Goal: Transaction & Acquisition: Subscribe to service/newsletter

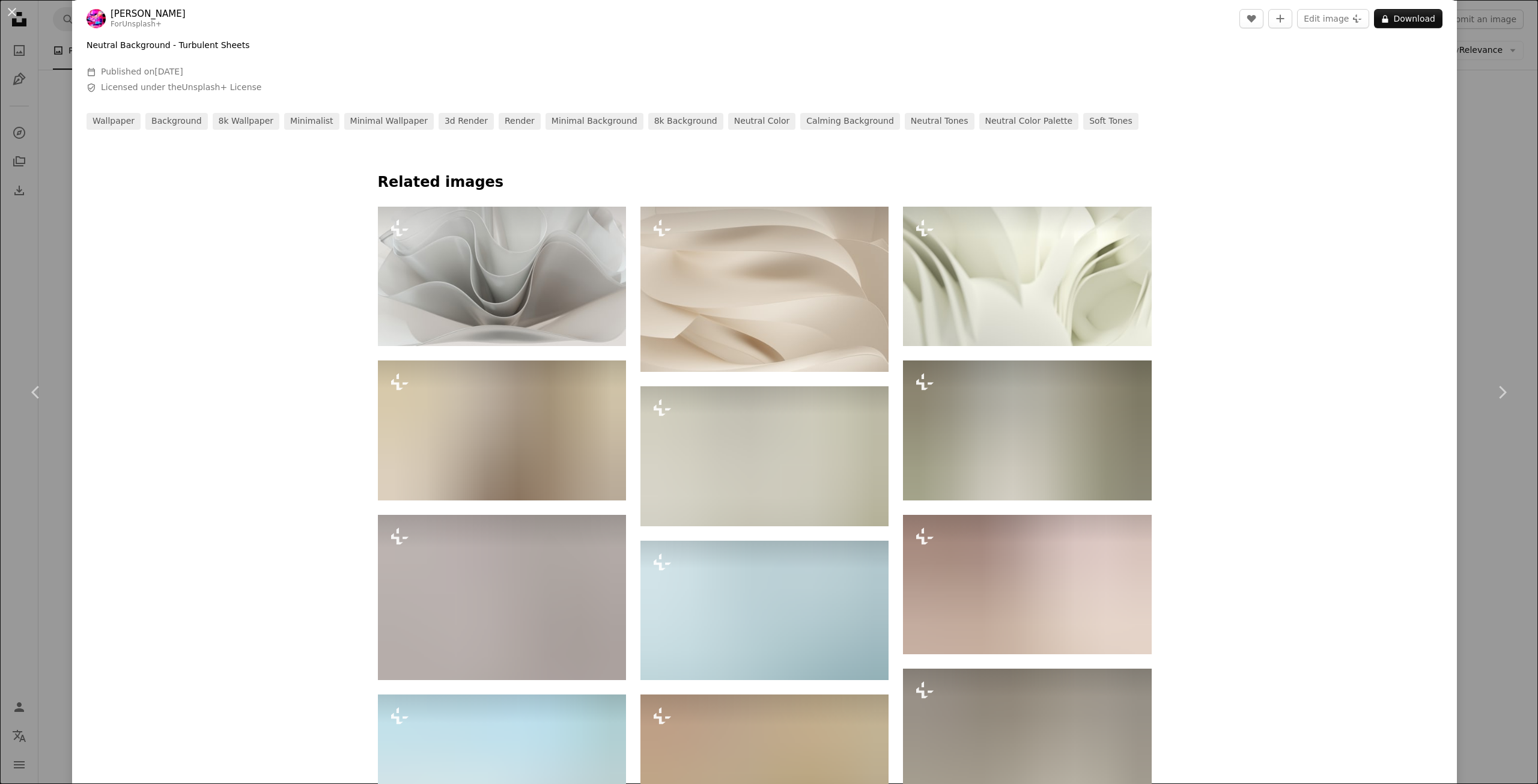
scroll to position [541, 0]
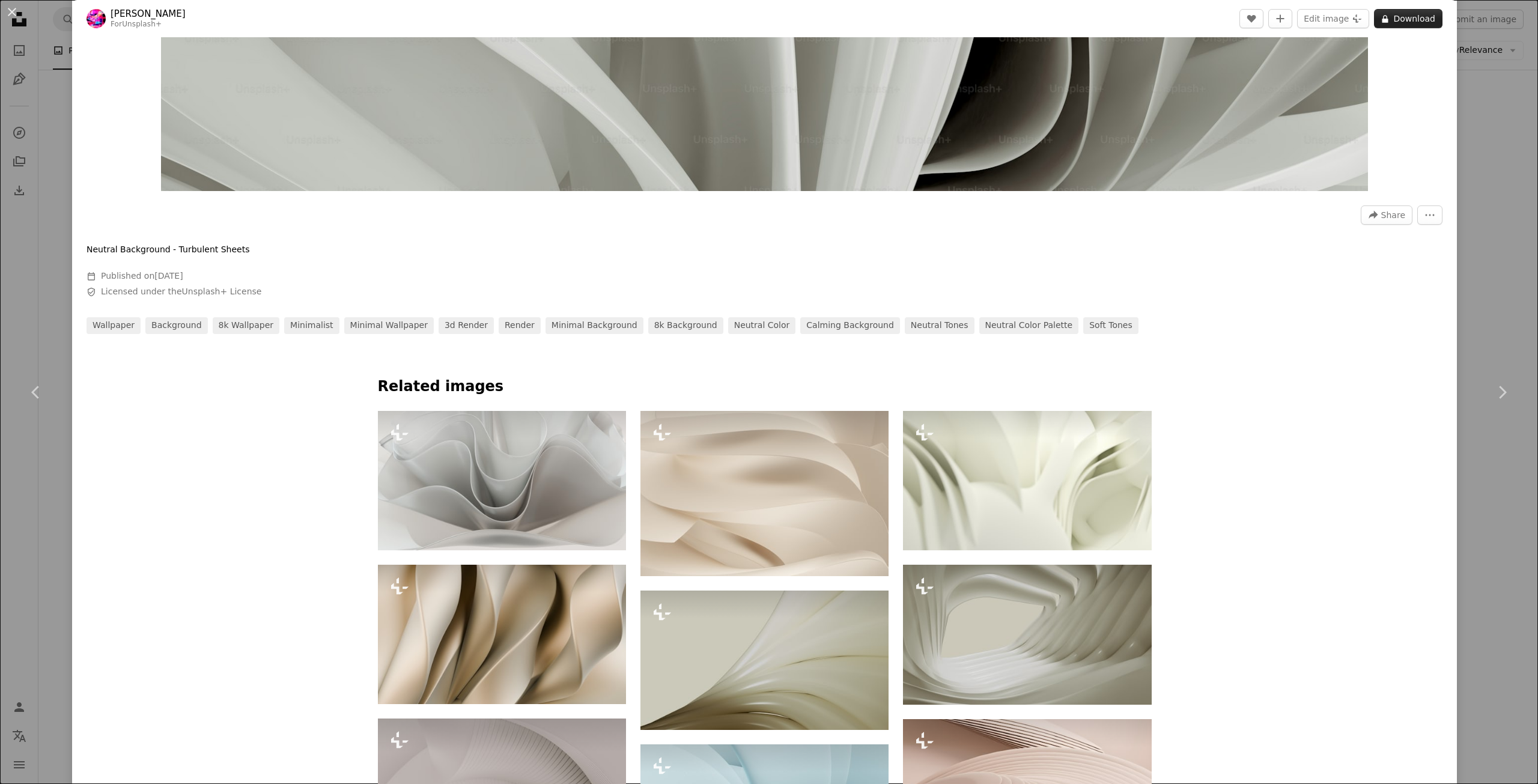
click at [1401, 23] on button "A lock Download" at bounding box center [1409, 19] width 69 height 19
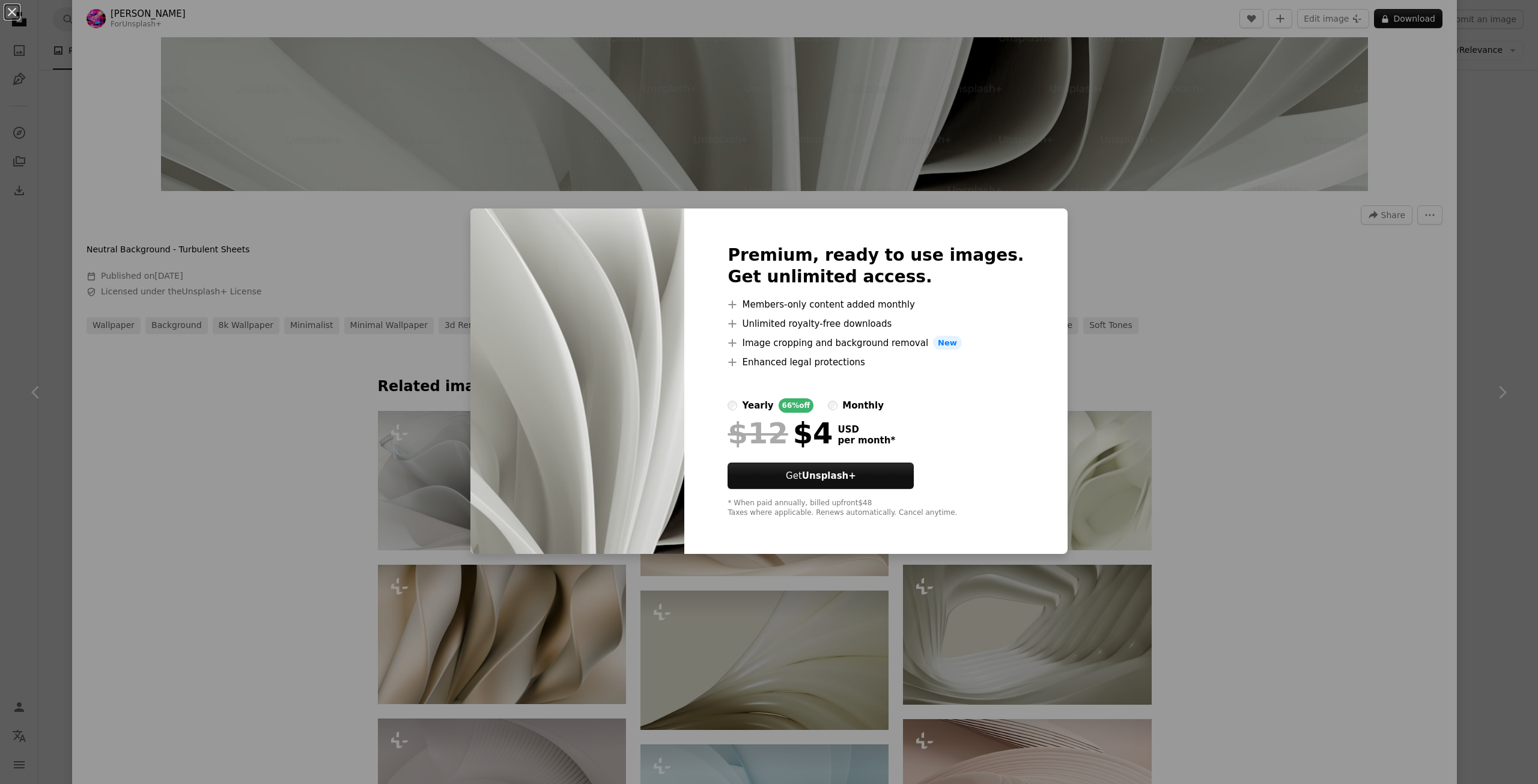
click at [1230, 226] on div "An X shape Premium, ready to use images. Get unlimited access. A plus sign Memb…" at bounding box center [769, 392] width 1538 height 784
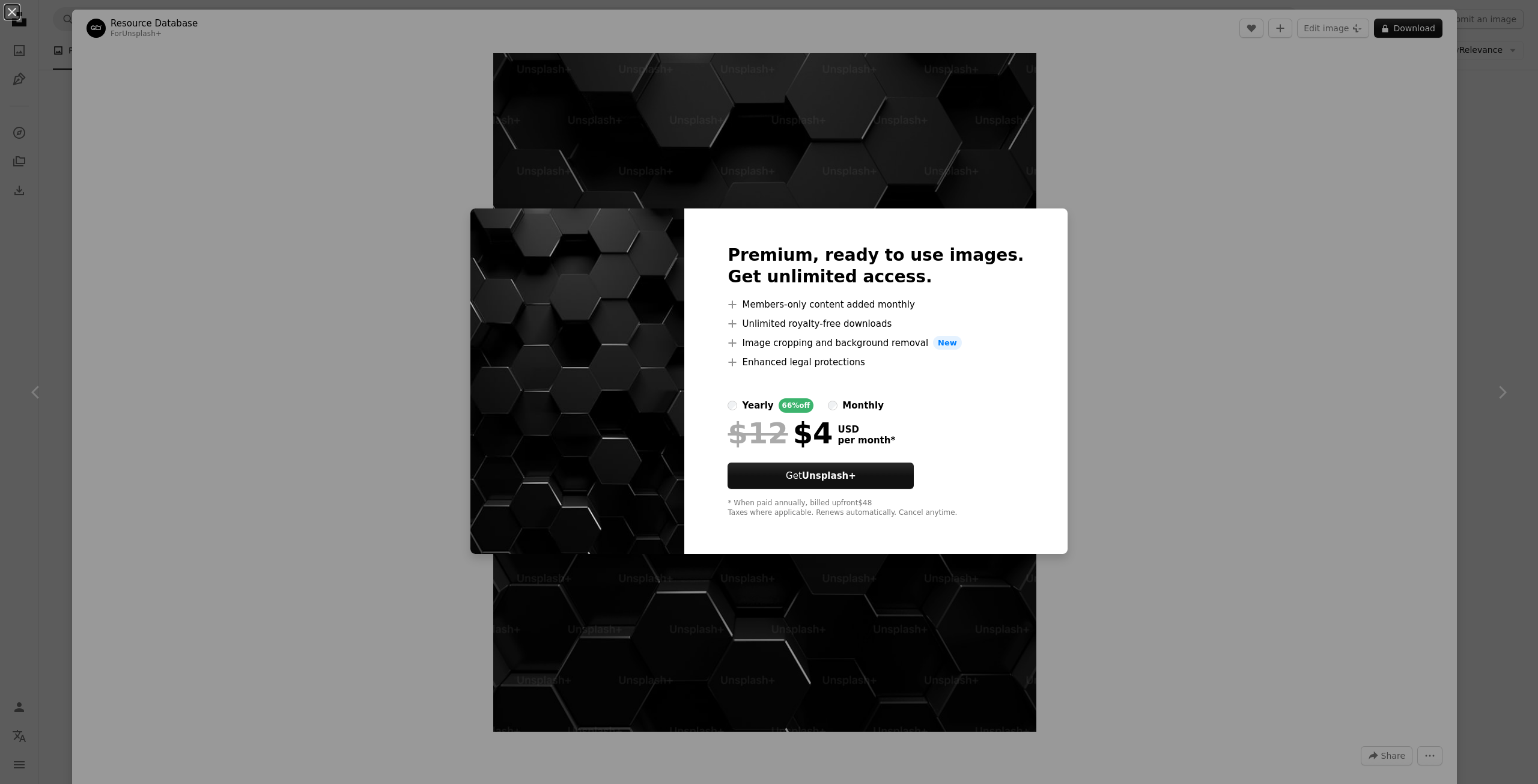
click at [1527, 103] on div "An X shape Premium, ready to use images. Get unlimited access. A plus sign Memb…" at bounding box center [769, 392] width 1538 height 784
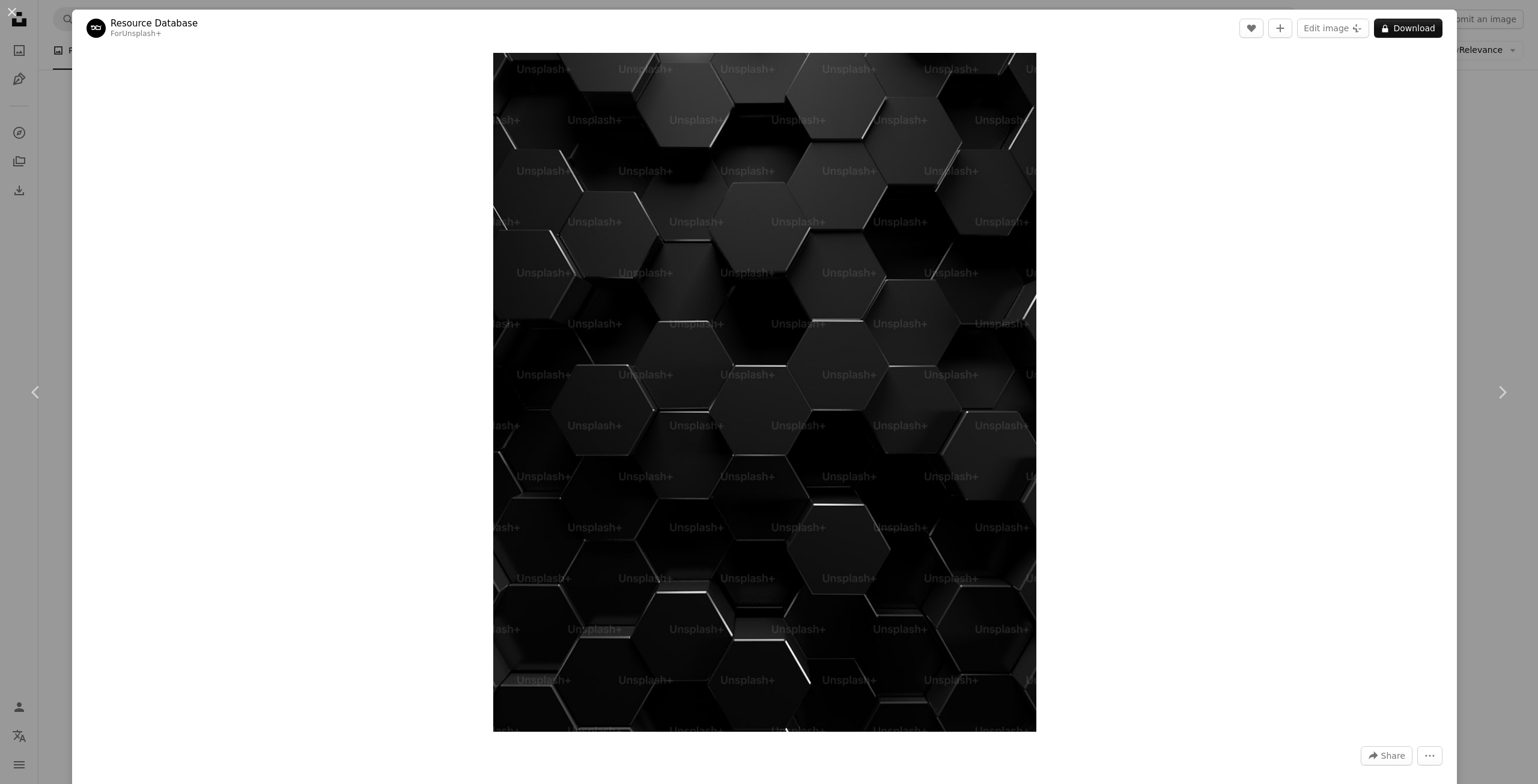
click at [1488, 149] on div "An X shape Chevron left Chevron right Resource Database For Unsplash+ A heart A…" at bounding box center [769, 392] width 1538 height 784
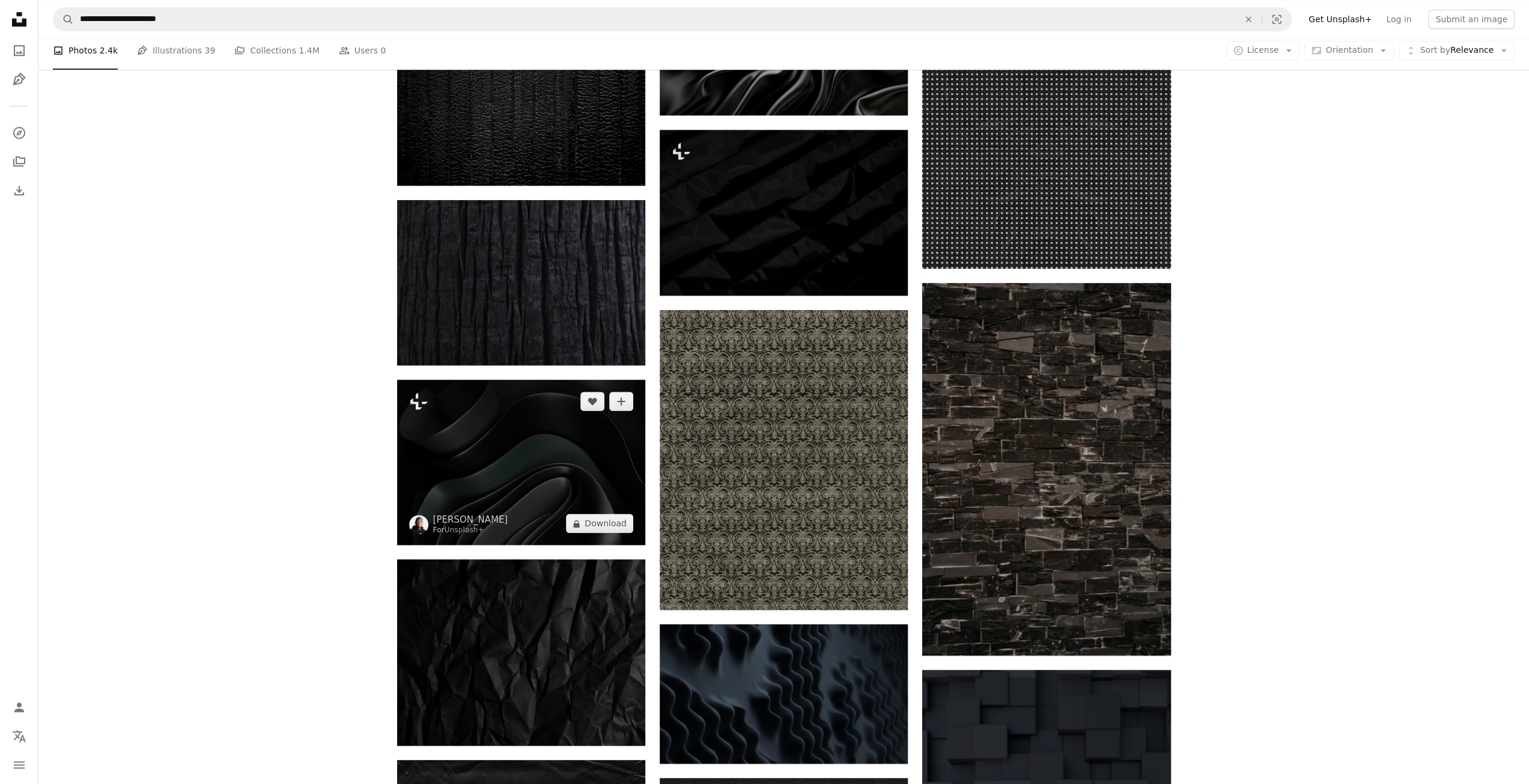
scroll to position [1502, 0]
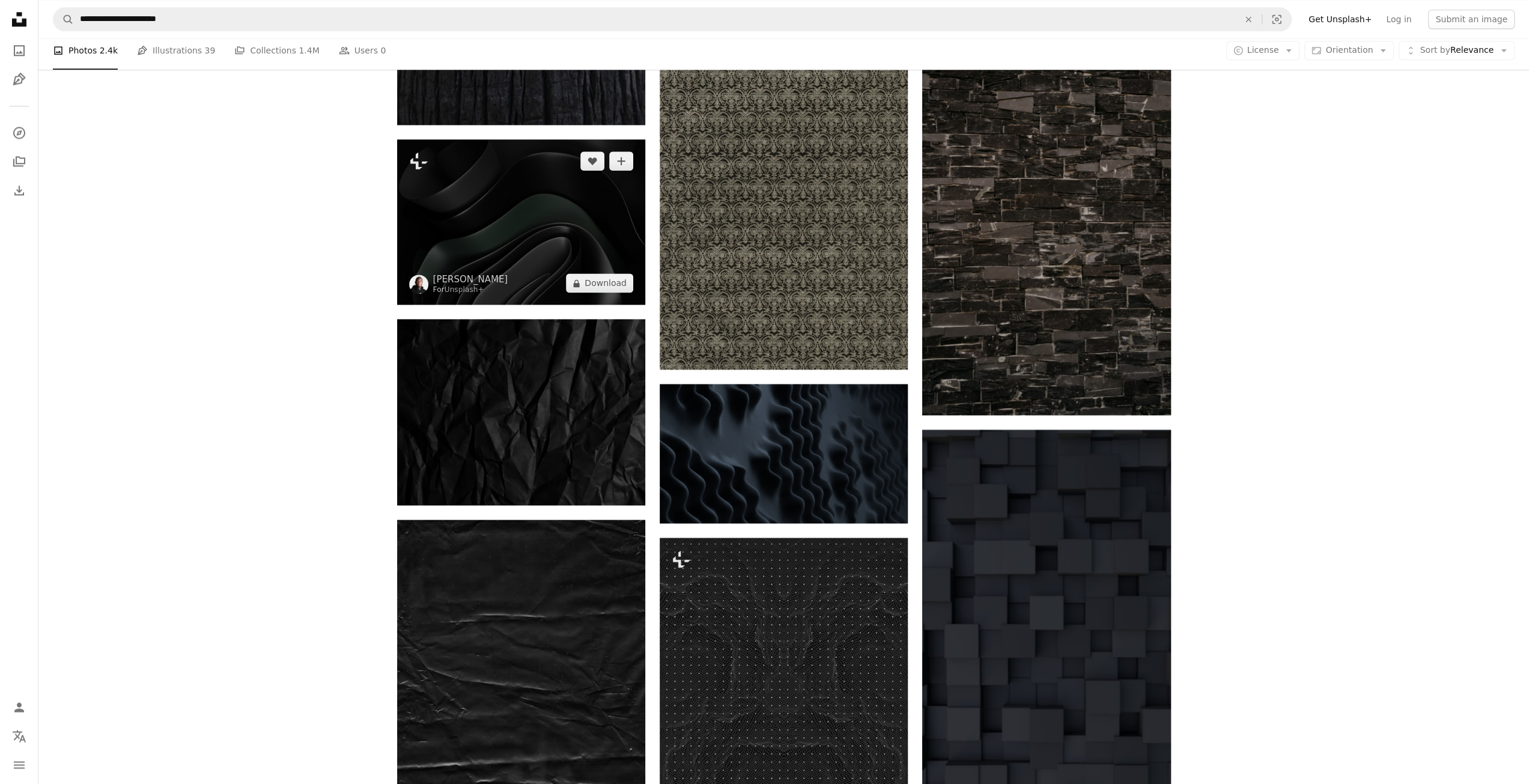
click at [471, 230] on img at bounding box center [521, 221] width 248 height 165
click at [529, 233] on img at bounding box center [521, 221] width 248 height 165
click at [545, 259] on img at bounding box center [521, 221] width 248 height 165
click at [419, 163] on icon "Plus sign for Unsplash+" at bounding box center [419, 161] width 19 height 19
